Goal: Task Accomplishment & Management: Use online tool/utility

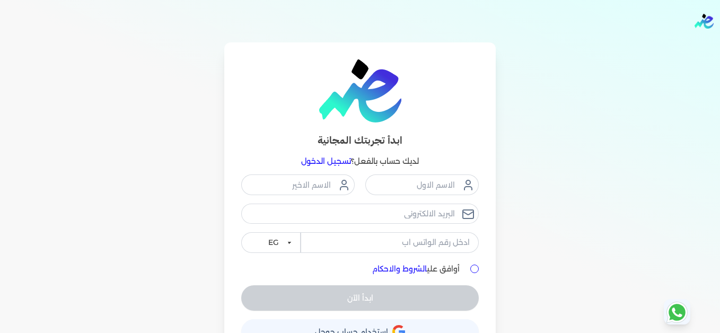
click at [336, 160] on link "تسجيل الدخول" at bounding box center [326, 161] width 50 height 10
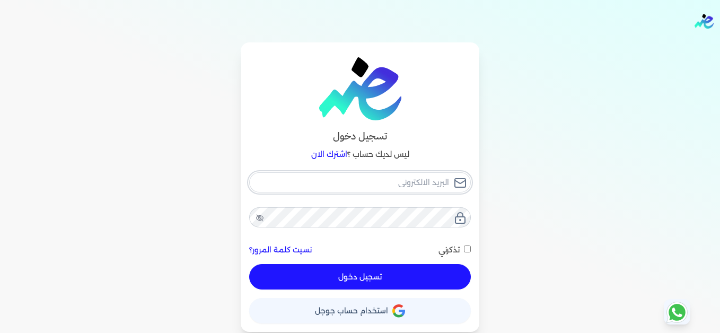
click at [396, 184] on input "email" at bounding box center [360, 182] width 222 height 20
type input "[EMAIL_ADDRESS][DOMAIN_NAME]"
click at [440, 274] on button "تسجيل دخول" at bounding box center [360, 276] width 222 height 25
checkbox input "false"
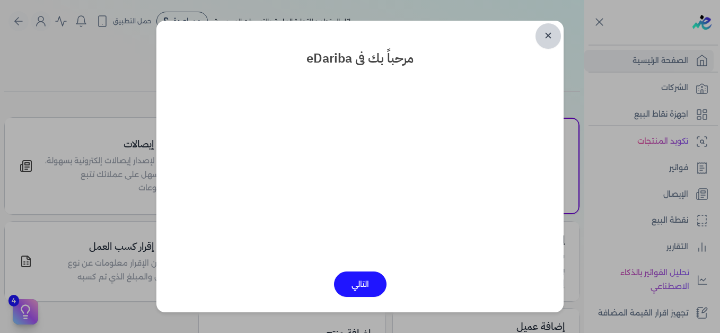
click at [550, 40] on link "✕" at bounding box center [547, 35] width 25 height 25
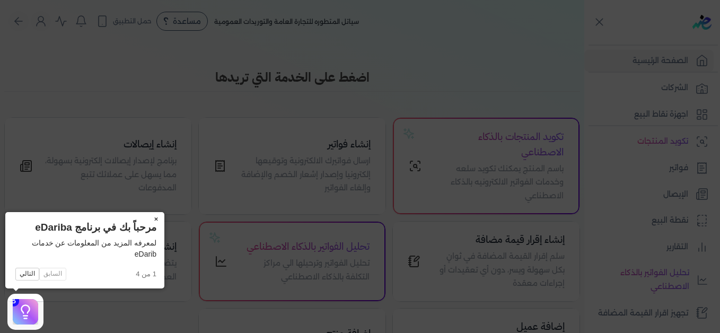
click at [155, 218] on button "×" at bounding box center [155, 219] width 17 height 15
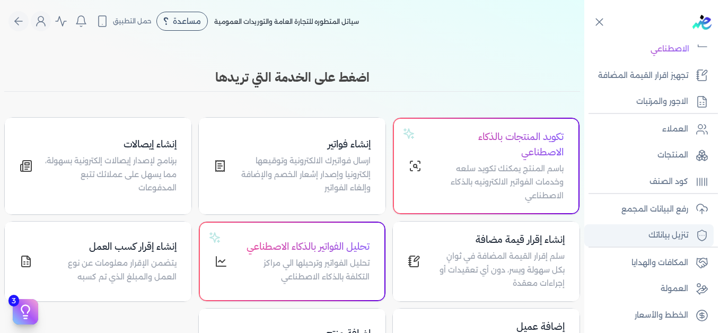
scroll to position [240, 0]
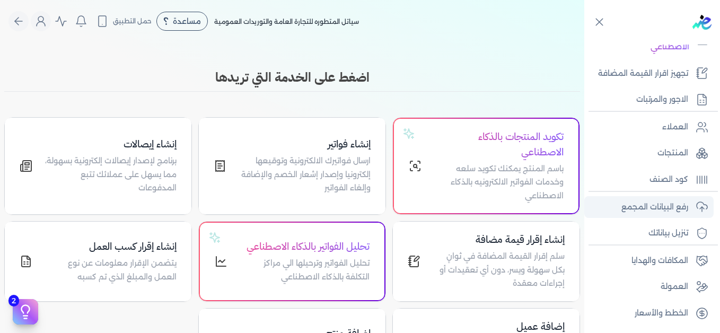
click at [670, 202] on p "رفع البيانات المجمع" at bounding box center [654, 207] width 67 height 14
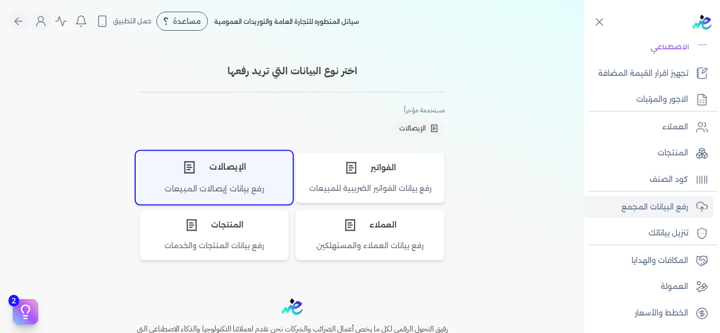
click at [250, 183] on div "رفع بيانات إيصالات المبيعات" at bounding box center [214, 193] width 156 height 21
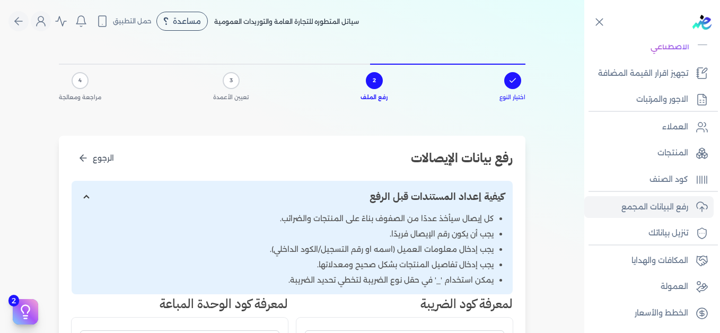
scroll to position [212, 0]
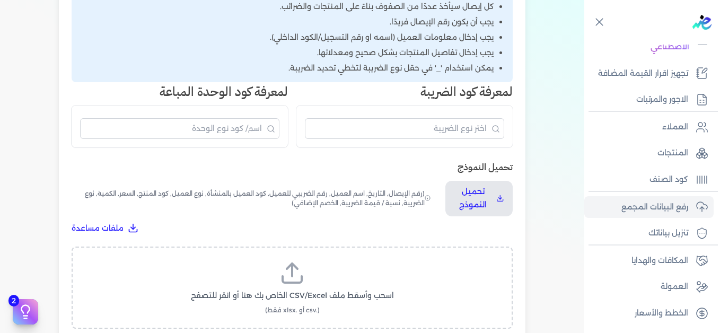
click at [312, 286] on label "اسحب وأسقط ملف CSV/Excel الخاص بك هنا أو انقر للتصفح (.csv أو .xlsx فقط)" at bounding box center [291, 287] width 413 height 55
click at [0, 0] on input "اسحب وأسقط ملف CSV/Excel الخاص بك هنا أو انقر للتصفح (.csv أو .xlsx فقط)" at bounding box center [0, 0] width 0 height 0
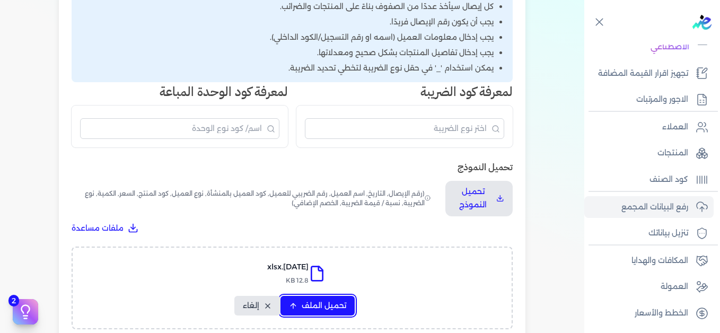
click at [317, 303] on span "تحميل الملف" at bounding box center [324, 305] width 45 height 11
select select "التاريخ"
select select "أسم العميل"
select select "نوع العميل"
select select "وصف البند"
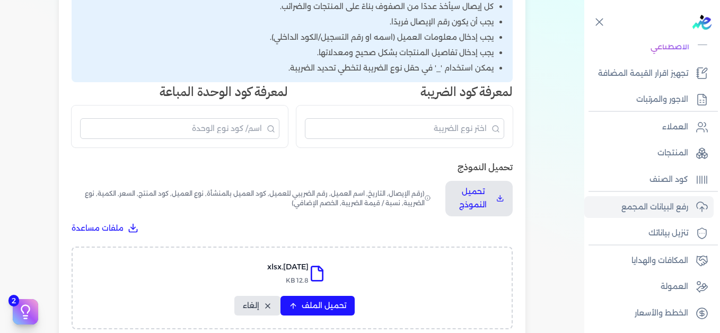
select select "السعر"
select select "الكمية"
select select "نوع الضريبة"
select select "نسبة / قيمة الضريبة"
select select "خصم اضافي"
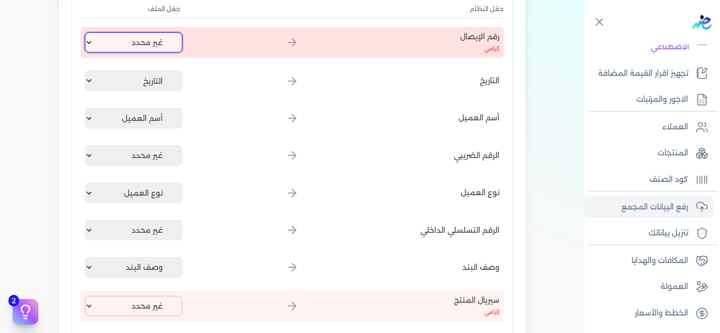
click at [127, 48] on select "غير محدد إيصال رقم التاريخ كود العميل بالمنشأة أسم العميل الرقم الضريبي للعميل …" at bounding box center [134, 42] width 98 height 20
select select "إيصال رقم"
click at [87, 32] on select "غير محدد إيصال رقم التاريخ كود العميل بالمنشأة أسم العميل الرقم الضريبي للعميل …" at bounding box center [134, 42] width 98 height 20
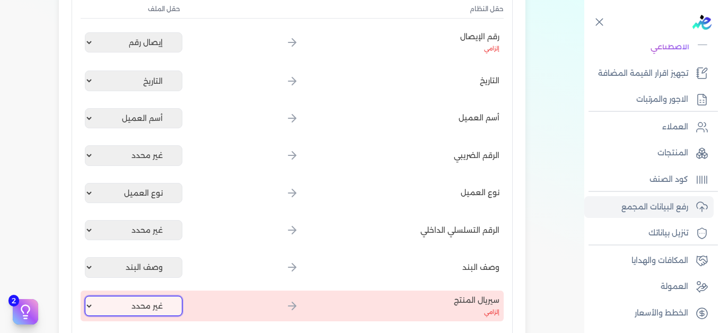
click at [141, 307] on select "غير محدد إيصال رقم التاريخ كود العميل بالمنشأة أسم العميل الرقم الضريبي للعميل …" at bounding box center [134, 306] width 98 height 20
select select "كود المنتج الداخلي"
click at [87, 296] on select "غير محدد إيصال رقم التاريخ كود العميل بالمنشأة أسم العميل الرقم الضريبي للعميل …" at bounding box center [134, 306] width 98 height 20
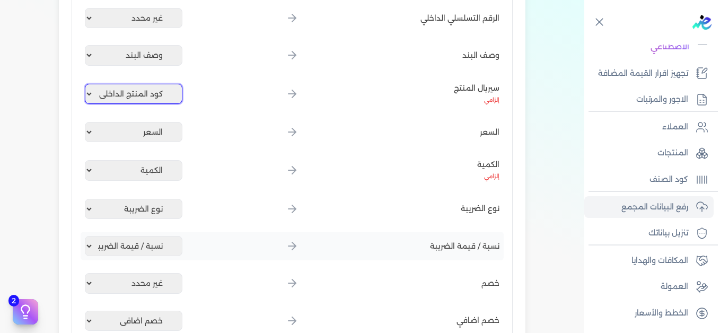
scroll to position [583, 0]
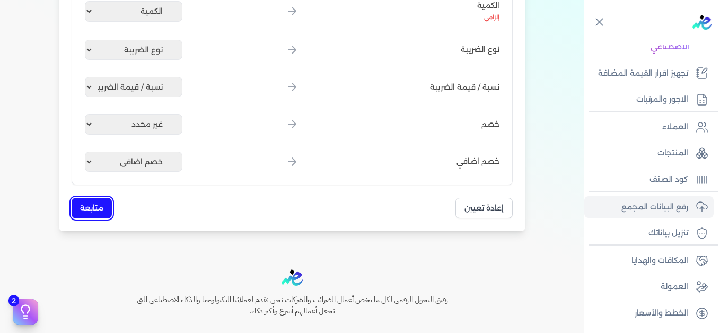
click at [76, 203] on button "متابعة" at bounding box center [92, 208] width 40 height 21
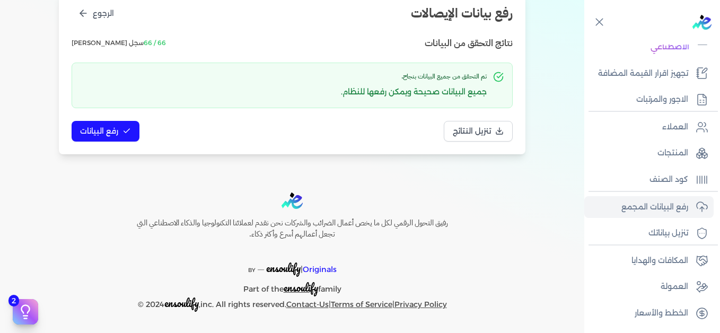
scroll to position [145, 0]
click at [112, 129] on span "رفع البيانات" at bounding box center [99, 131] width 38 height 11
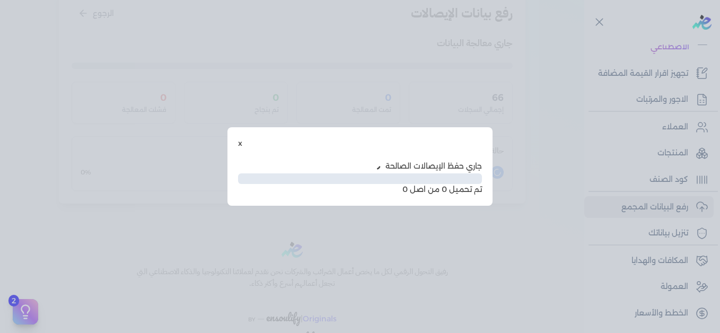
scroll to position [86, 0]
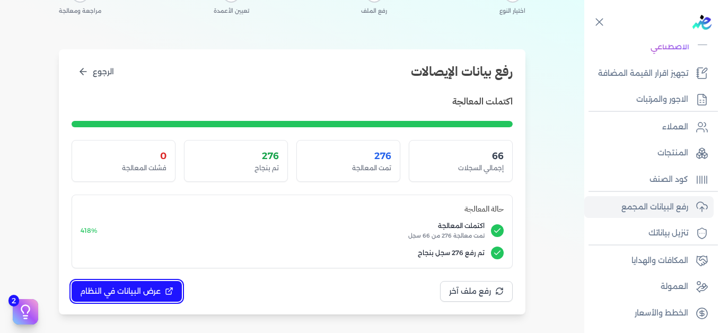
click at [170, 288] on icon at bounding box center [169, 291] width 8 height 8
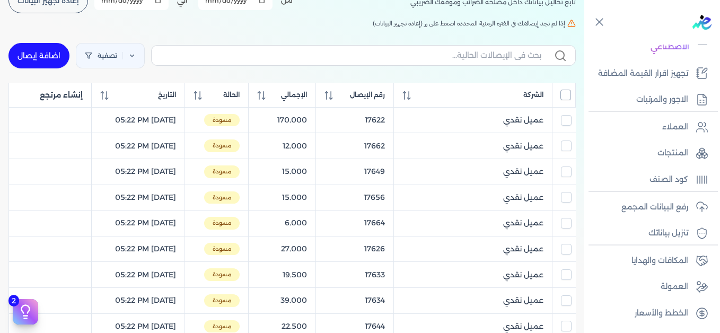
click at [568, 96] on input "All items unselected" at bounding box center [565, 95] width 11 height 11
checkbox input "true"
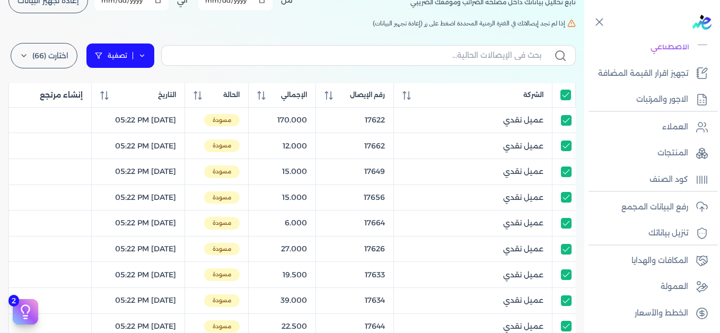
click at [152, 51] on link "تصفية" at bounding box center [120, 55] width 69 height 25
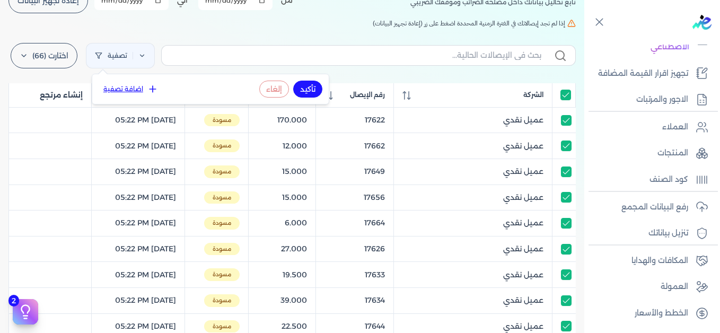
click at [145, 94] on button "اضافة تصفية" at bounding box center [131, 89] width 64 height 13
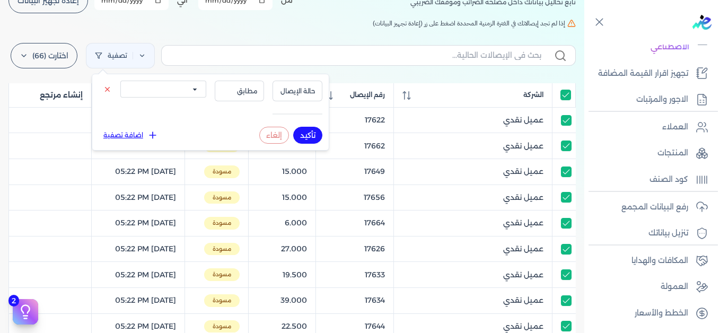
click at [169, 94] on select "الكل مقبولة غير مقبولة يتم مراجعتها ملغية مرفوضة مسودة" at bounding box center [163, 89] width 86 height 17
select select "draft"
click at [120, 81] on select "الكل مقبولة غير مقبولة يتم مراجعتها ملغية مرفوضة مسودة" at bounding box center [163, 89] width 86 height 17
click at [306, 134] on button "تأكيد" at bounding box center [307, 135] width 29 height 17
click at [182, 29] on div "الإيصالات تابع تحاليل بياناتك داخل مصلحه الضرائب وموقفك الضريبي أختر المدة الزم…" at bounding box center [292, 304] width 584 height 697
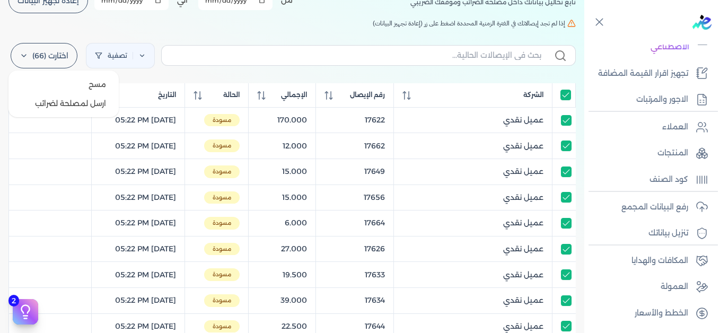
click at [50, 59] on label "اختارت (66)" at bounding box center [44, 55] width 67 height 25
click at [60, 102] on button "ارسل لمصلحة لضرائب" at bounding box center [64, 103] width 102 height 19
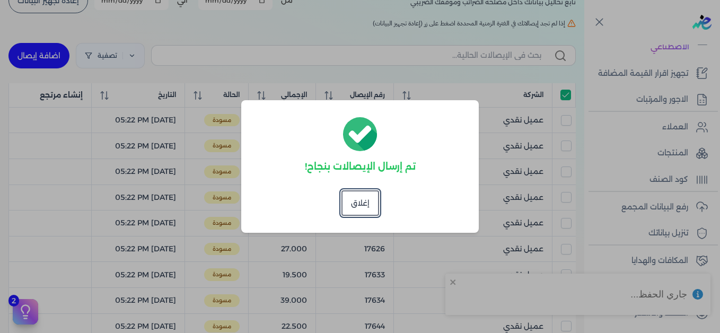
checkbox input "true"
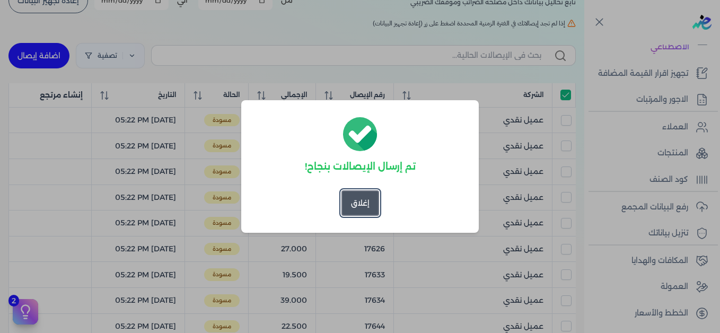
click at [362, 198] on button "إغلاق" at bounding box center [360, 202] width 38 height 25
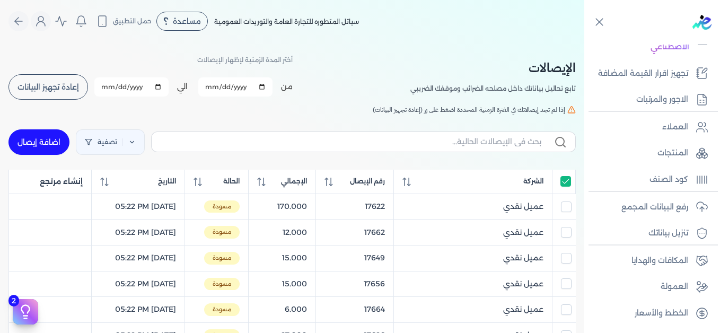
click at [51, 26] on div "مرحباً [PERSON_NAME] [EMAIL_ADDRESS][DOMAIN_NAME] الاشتراك المستخدمين الحساب تس…" at bounding box center [41, 21] width 20 height 20
click at [47, 26] on icon "Global" at bounding box center [40, 21] width 13 height 13
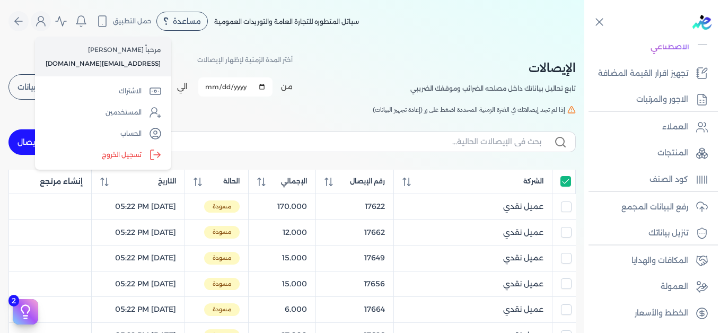
click at [125, 153] on label "تسجيل الخروج" at bounding box center [103, 154] width 128 height 21
click at [584, 42] on input "Close" at bounding box center [584, 42] width 0 height 0
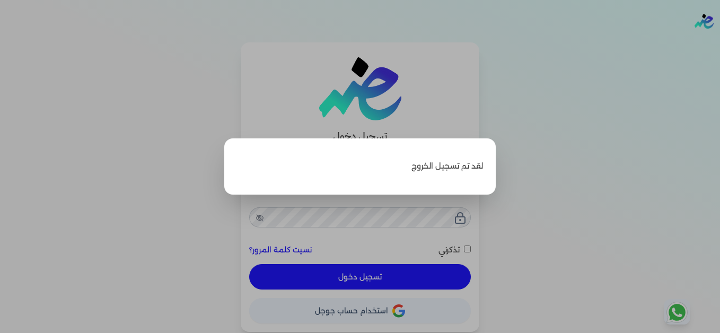
click at [652, 116] on label "Close" at bounding box center [360, 166] width 720 height 333
click at [719, 42] on input "Close" at bounding box center [720, 42] width 0 height 0
